Goal: Book appointment/travel/reservation

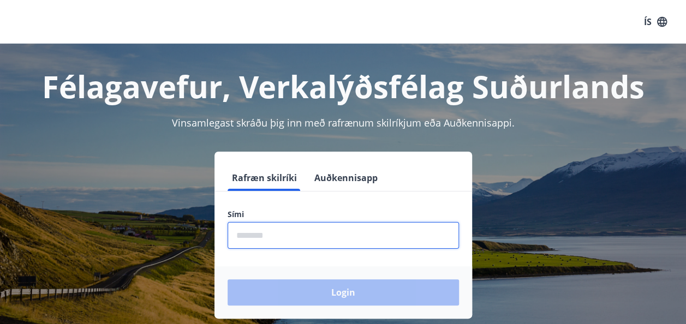
click at [245, 240] on input "phone" at bounding box center [342, 235] width 231 height 27
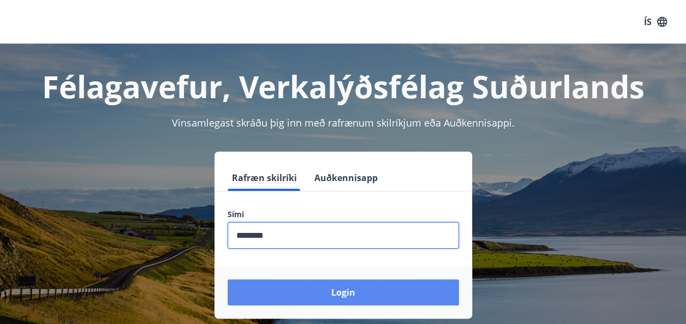
type input "********"
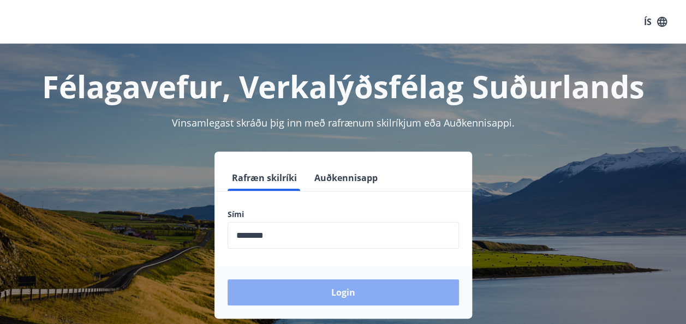
click at [362, 289] on button "Login" at bounding box center [342, 292] width 231 height 26
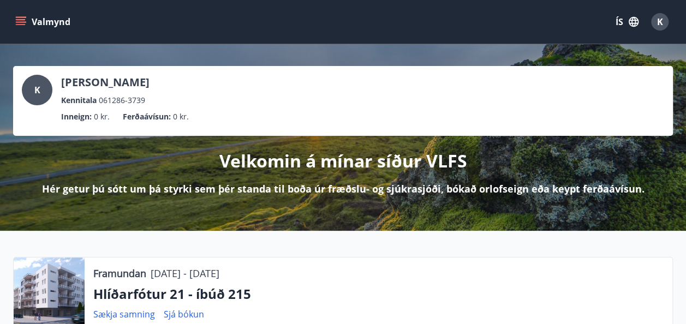
click at [21, 19] on icon "menu" at bounding box center [21, 19] width 10 height 1
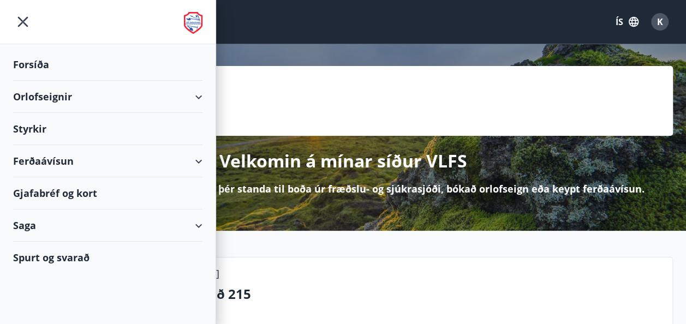
click at [195, 95] on div "Orlofseignir" at bounding box center [107, 97] width 189 height 32
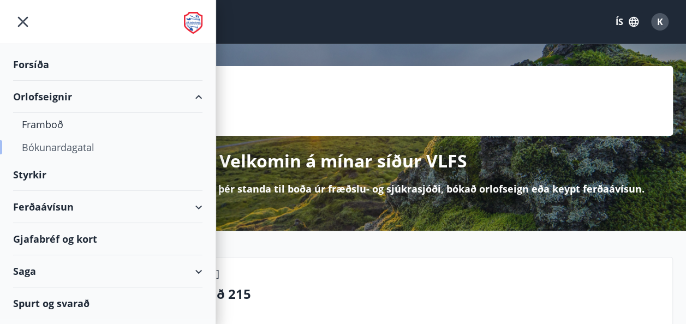
click at [88, 141] on div "Bókunardagatal" at bounding box center [108, 147] width 172 height 23
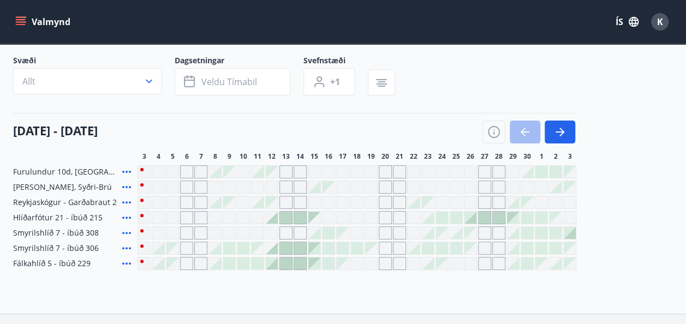
scroll to position [65, 0]
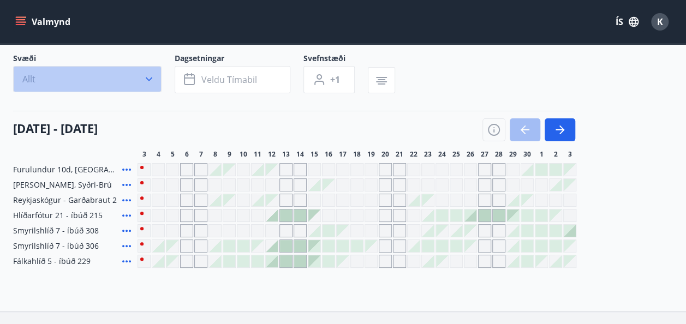
click at [154, 76] on button "Allt" at bounding box center [87, 79] width 148 height 26
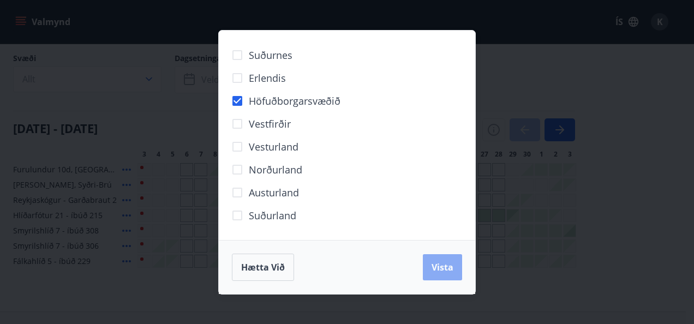
click at [447, 262] on span "Vista" at bounding box center [442, 267] width 22 height 12
